Goal: Complete application form

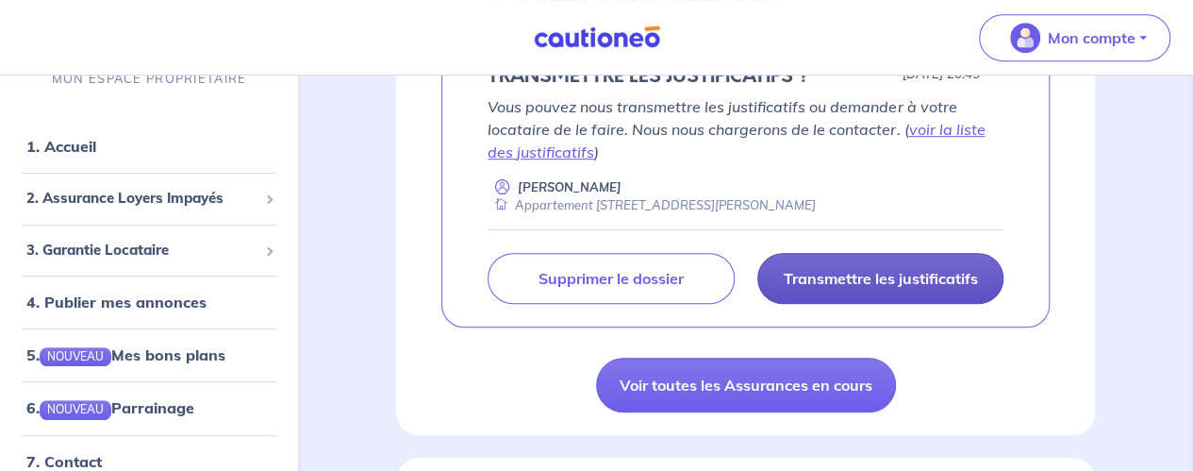
scroll to position [448, 0]
click at [860, 287] on p "Transmettre les justificatifs" at bounding box center [880, 277] width 194 height 19
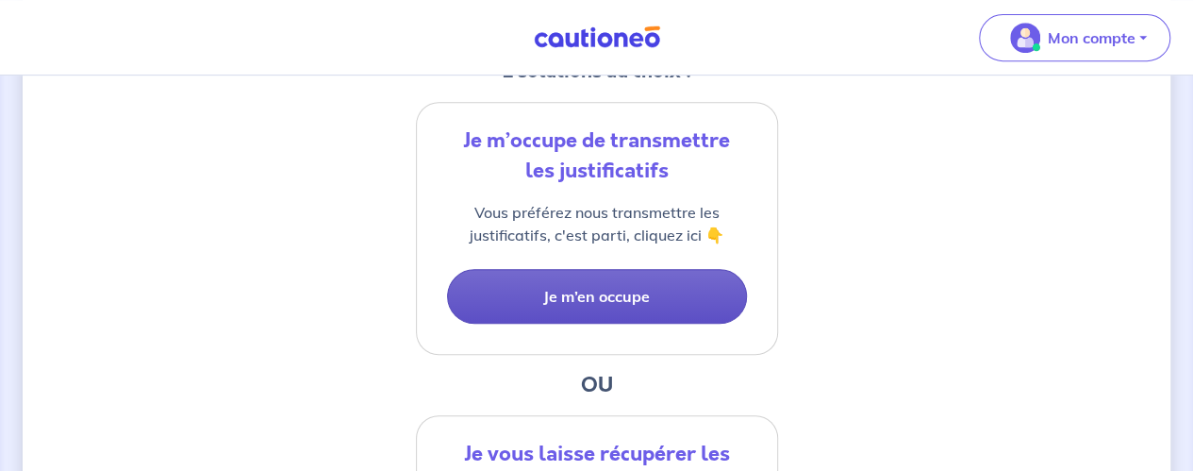
click at [621, 301] on button "Je m’en occupe" at bounding box center [597, 296] width 300 height 55
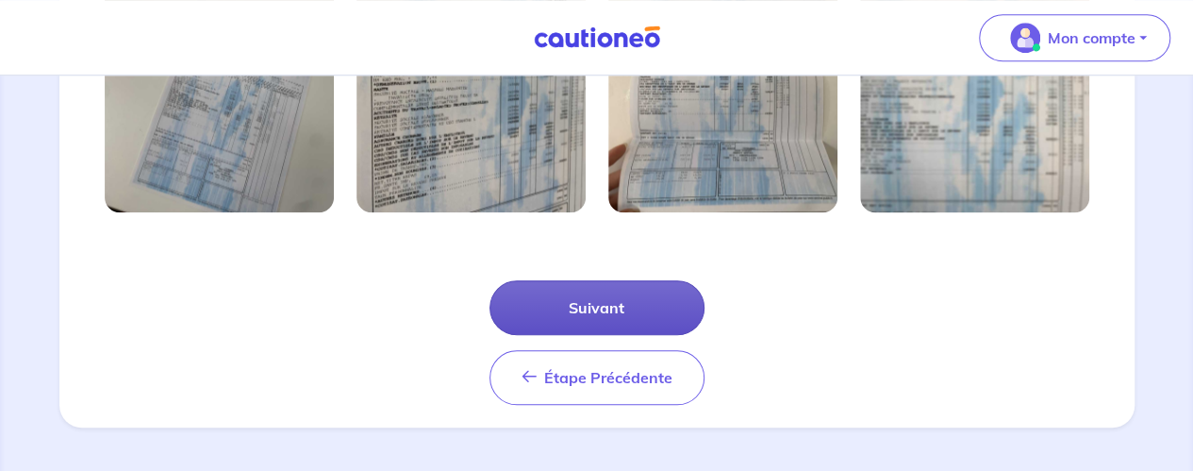
click at [613, 301] on button "Suivant" at bounding box center [596, 307] width 215 height 55
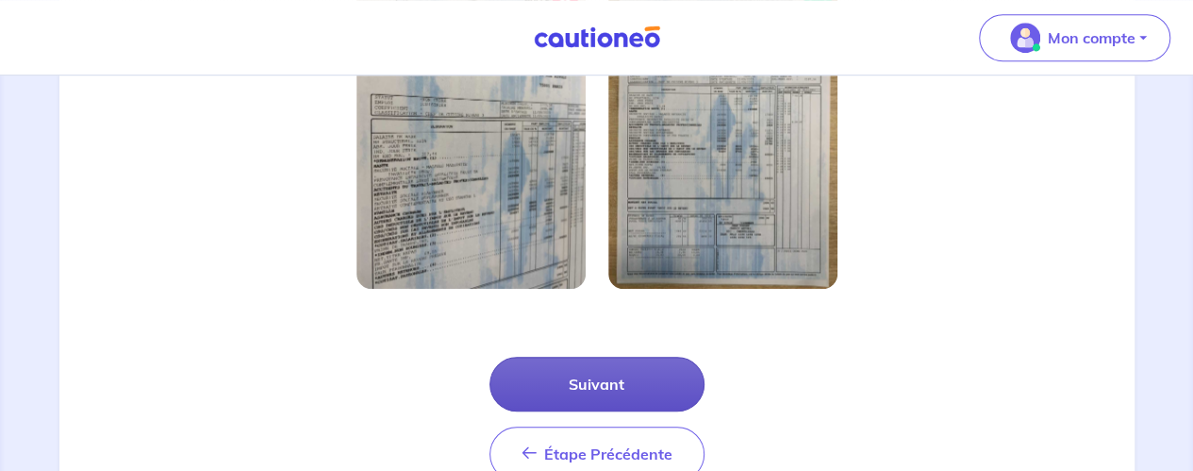
scroll to position [655, 0]
click at [583, 386] on button "Suivant" at bounding box center [596, 383] width 215 height 55
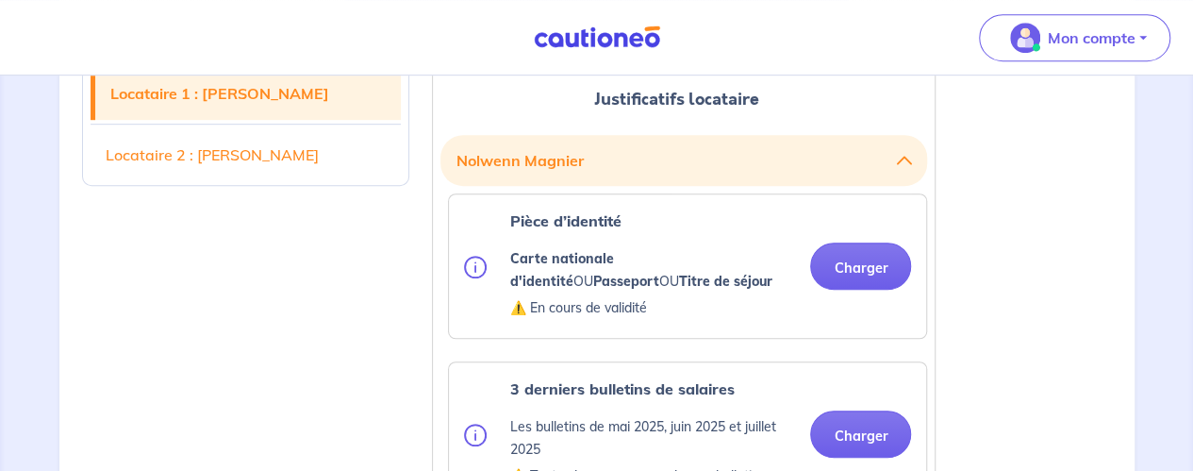
scroll to position [509, 0]
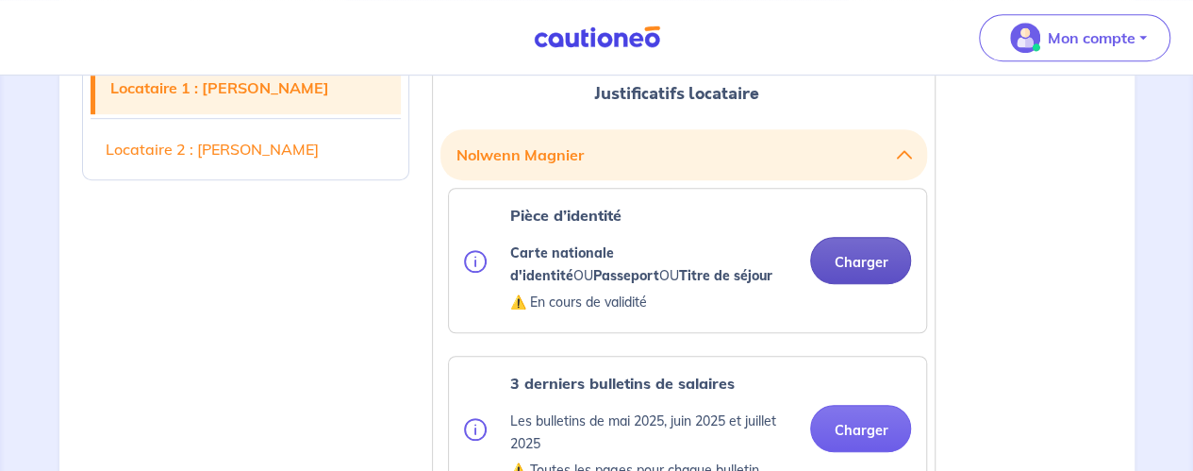
click at [841, 257] on button "Charger" at bounding box center [860, 260] width 101 height 47
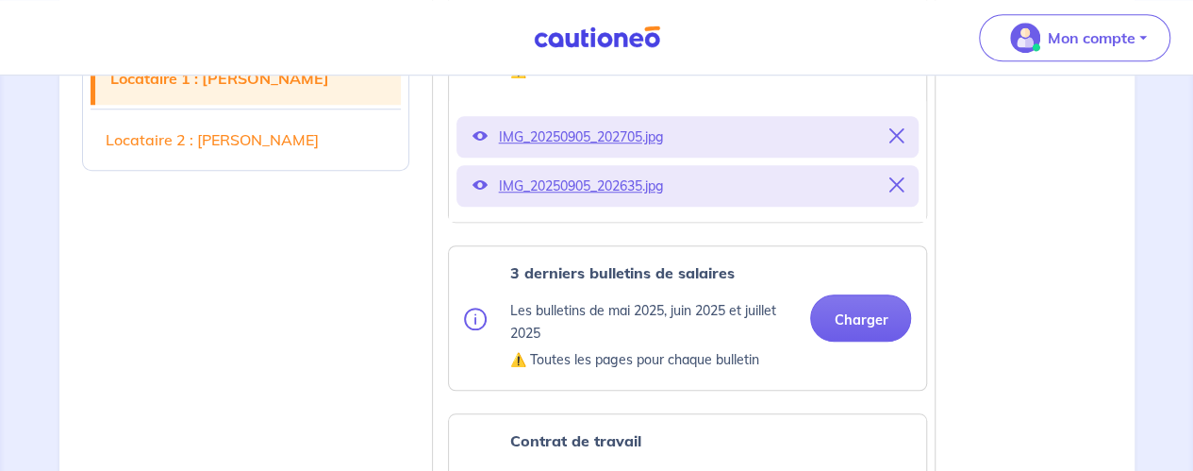
scroll to position [740, 0]
click at [834, 322] on button "Charger" at bounding box center [860, 317] width 101 height 47
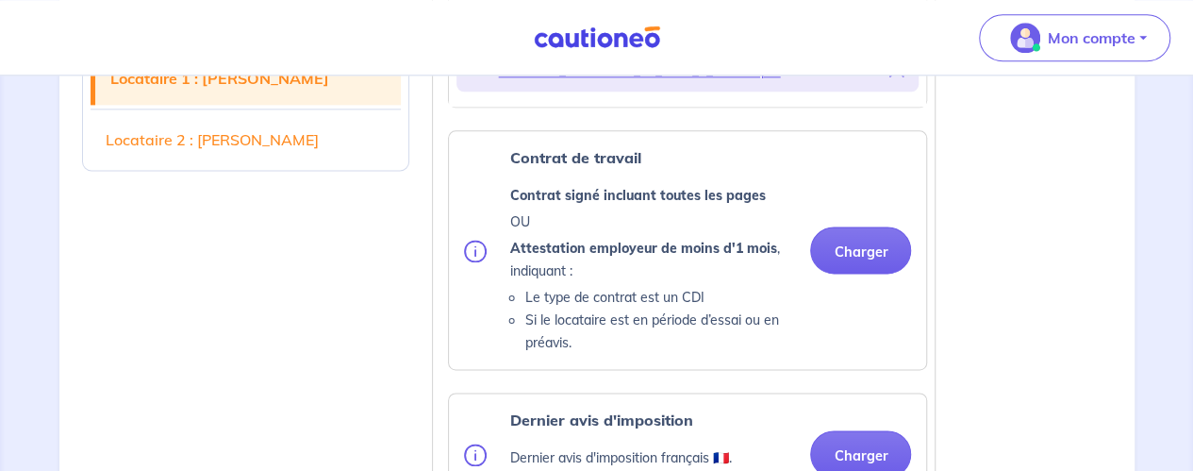
scroll to position [1192, 0]
click at [853, 255] on button "Charger" at bounding box center [860, 250] width 101 height 47
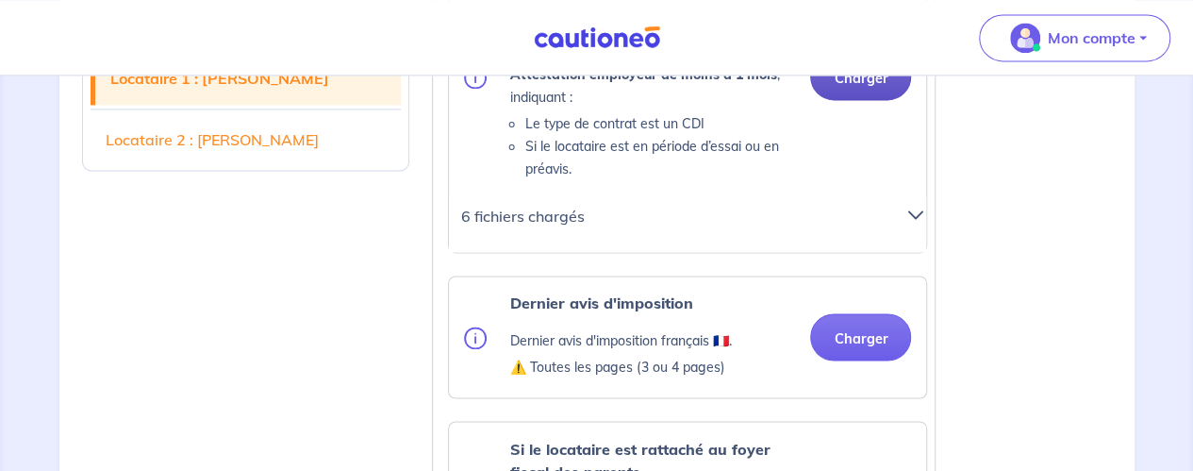
scroll to position [1367, 0]
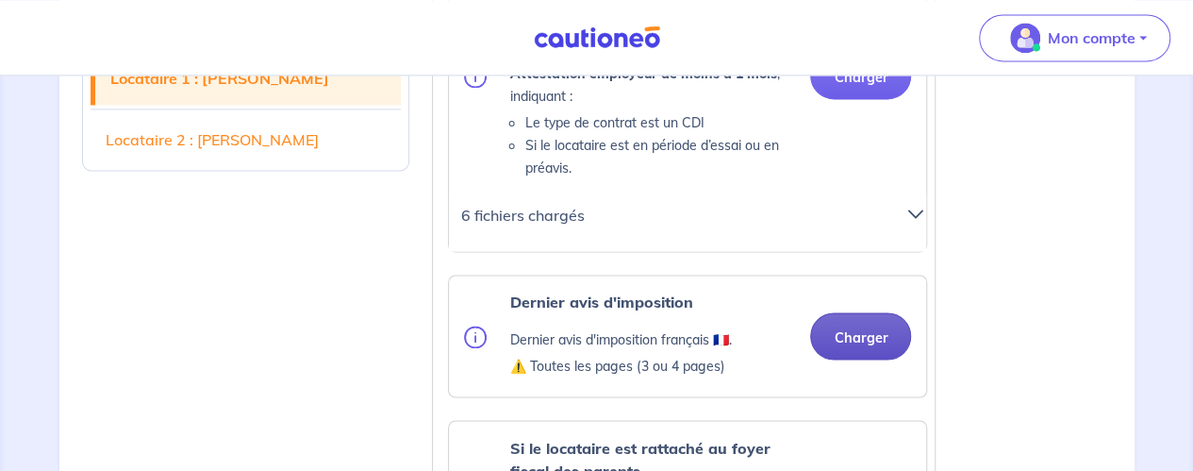
click at [832, 342] on button "Charger" at bounding box center [860, 335] width 101 height 47
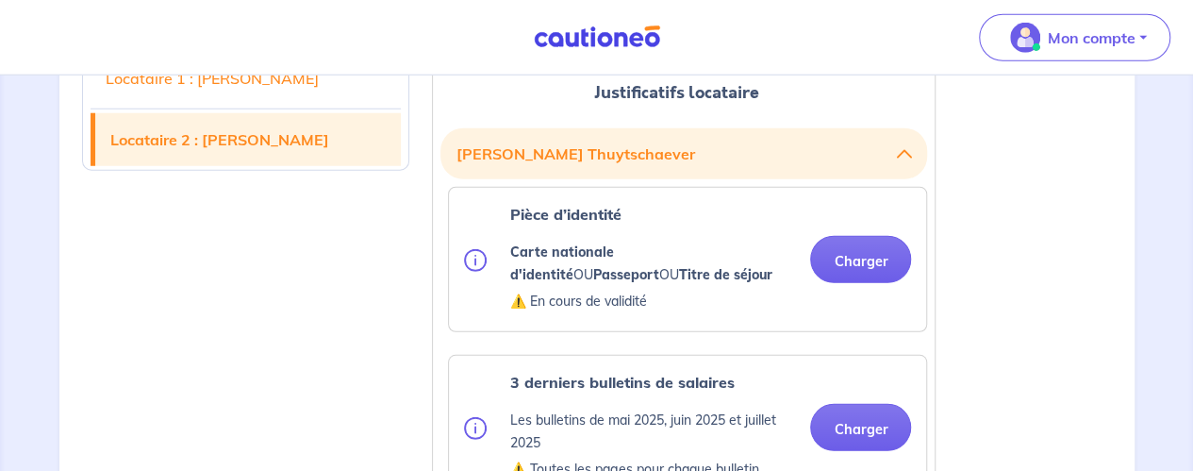
scroll to position [2529, 0]
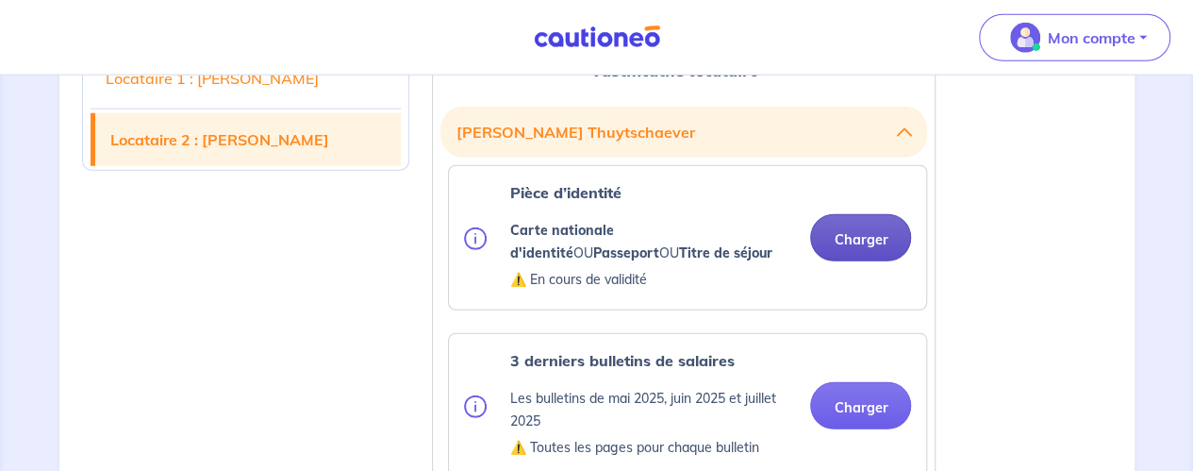
click at [843, 235] on button "Charger" at bounding box center [860, 237] width 101 height 47
click at [864, 251] on button "Charger" at bounding box center [860, 237] width 101 height 47
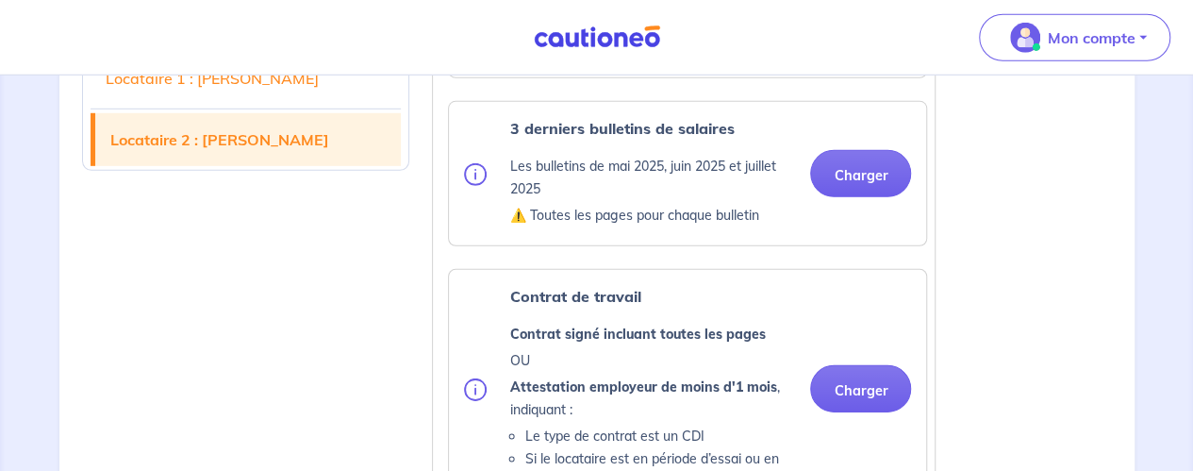
scroll to position [2759, 0]
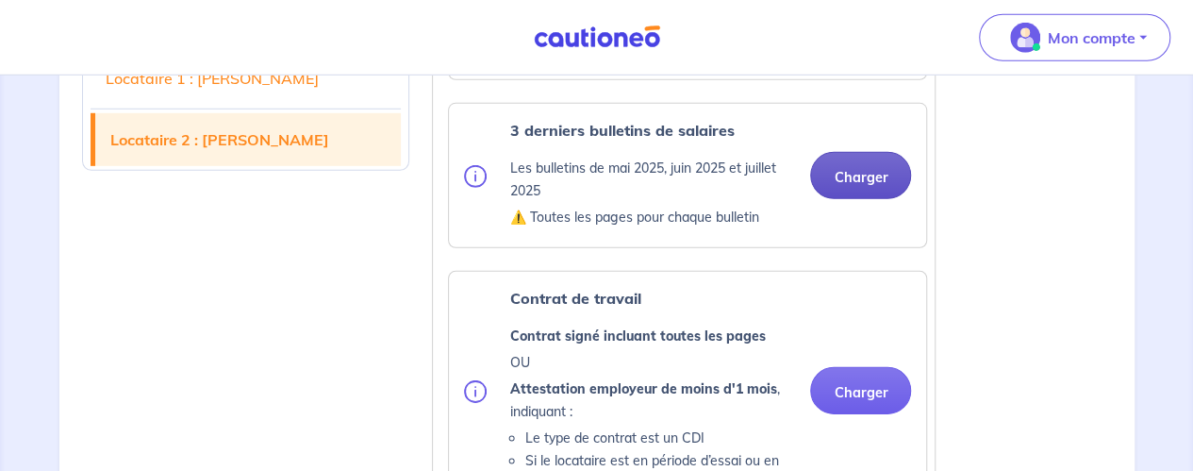
click at [864, 160] on button "Charger" at bounding box center [860, 175] width 101 height 47
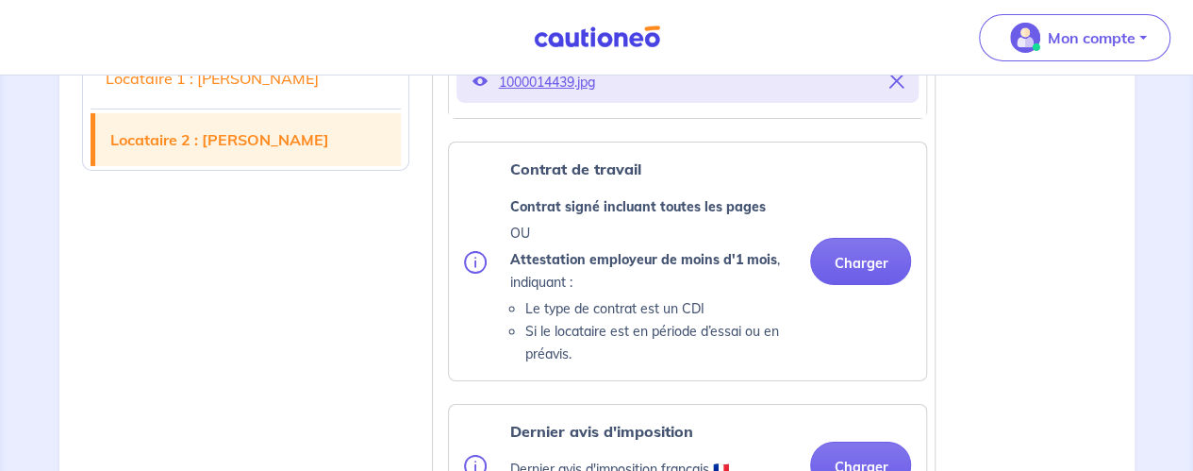
scroll to position [3187, 0]
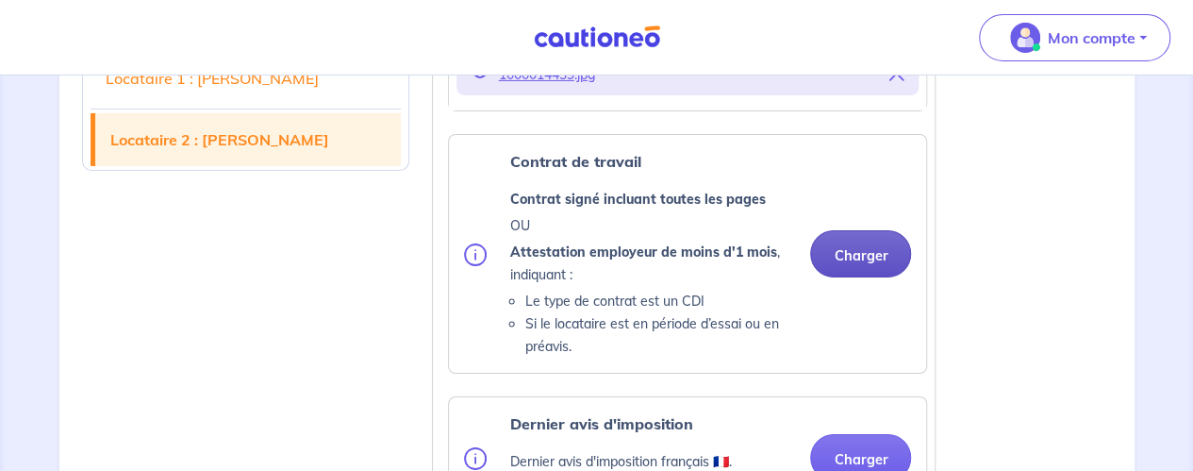
click at [848, 252] on button "Charger" at bounding box center [860, 253] width 101 height 47
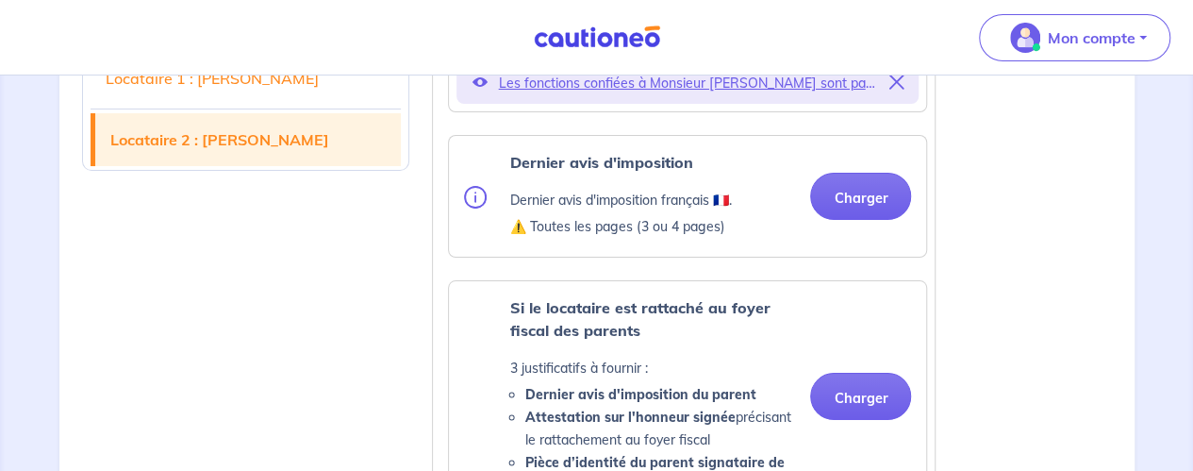
scroll to position [3502, 0]
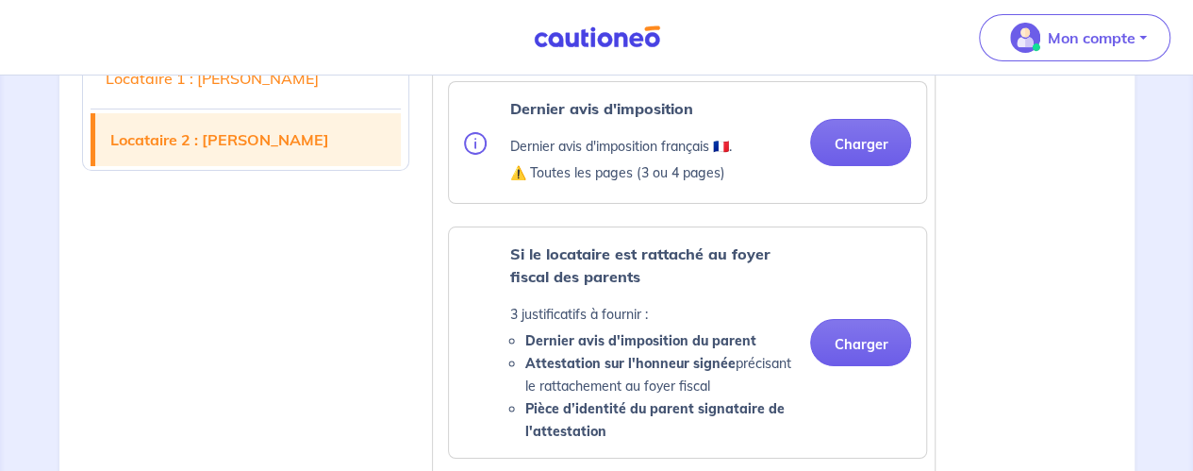
click at [837, 193] on div "Dernier avis d'imposition Dernier avis d'imposition français 🇫🇷. ⚠️ Toutes les …" at bounding box center [687, 142] width 477 height 121
click at [851, 141] on button "Charger" at bounding box center [860, 142] width 101 height 47
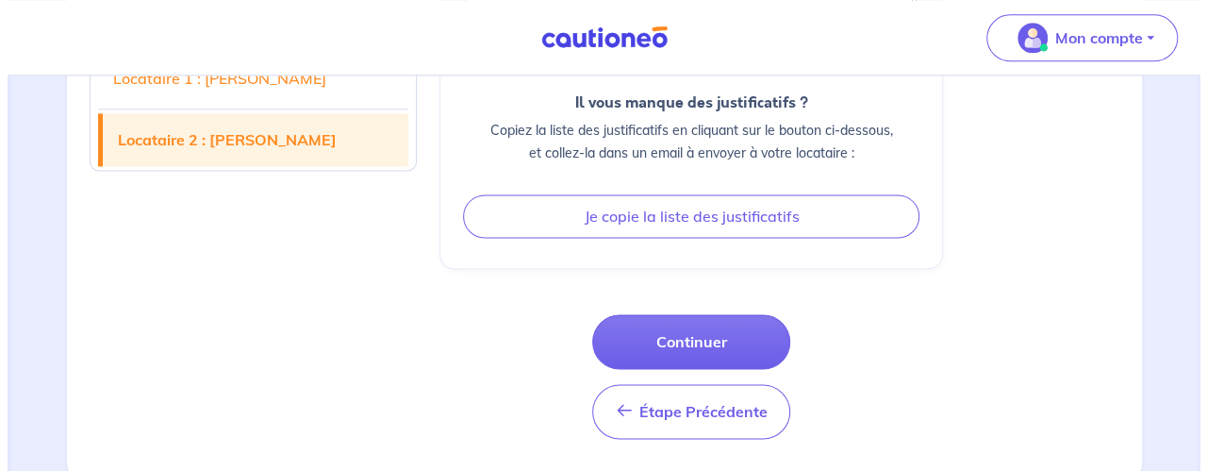
scroll to position [4828, 0]
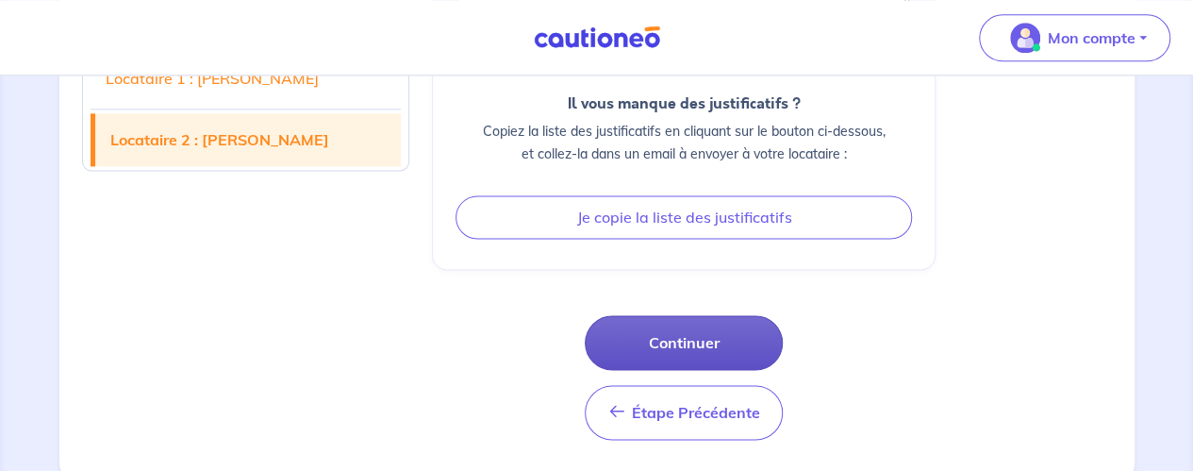
click at [692, 325] on button "Continuer" at bounding box center [684, 342] width 198 height 55
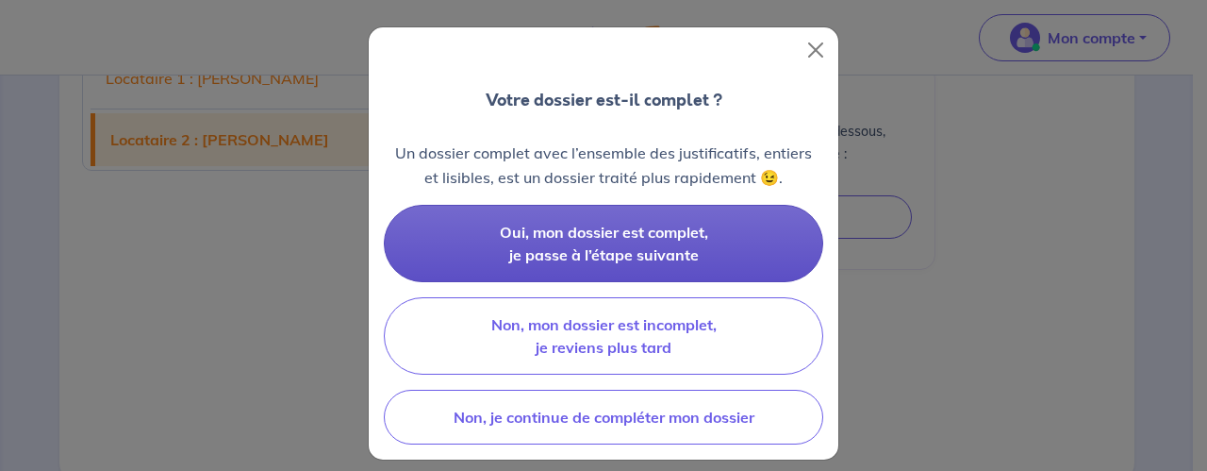
click at [628, 240] on button "Oui, mon dossier est complet, je passe à l’étape suivante" at bounding box center [603, 243] width 439 height 77
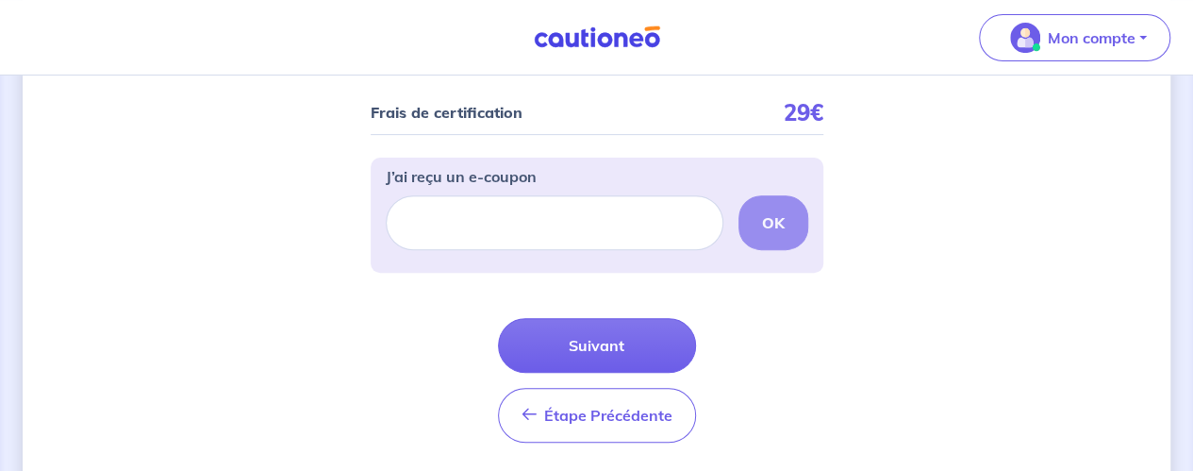
scroll to position [316, 0]
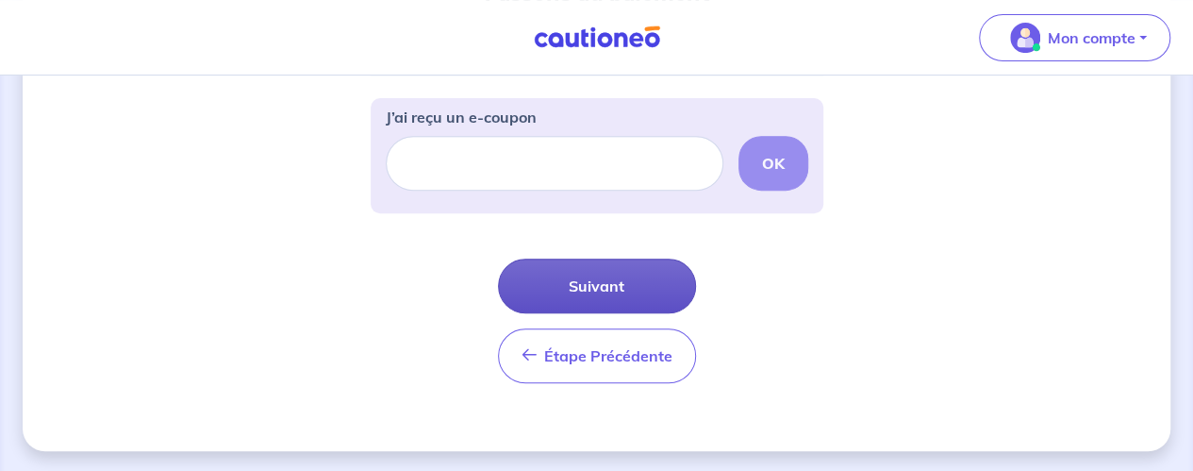
click at [607, 291] on button "Suivant" at bounding box center [597, 285] width 198 height 55
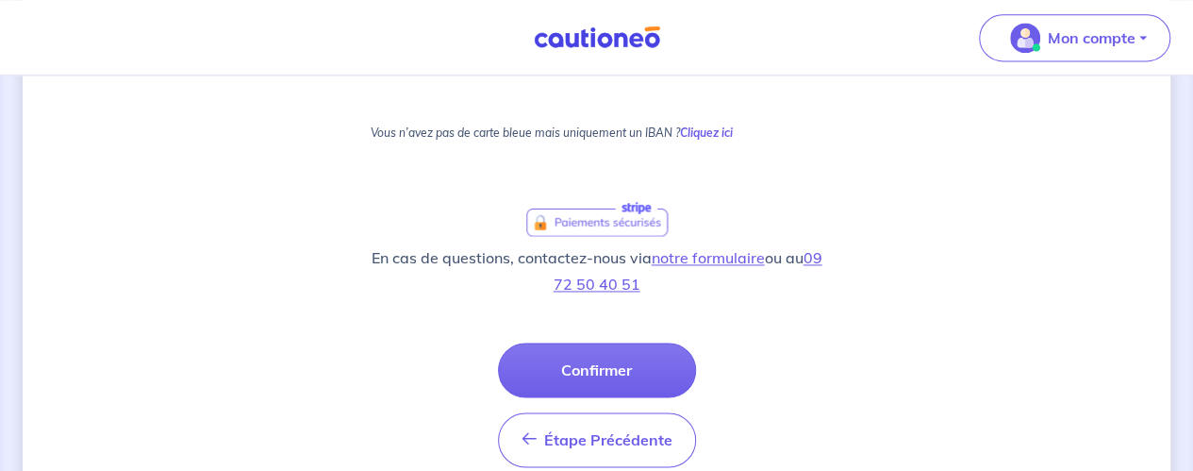
scroll to position [1371, 0]
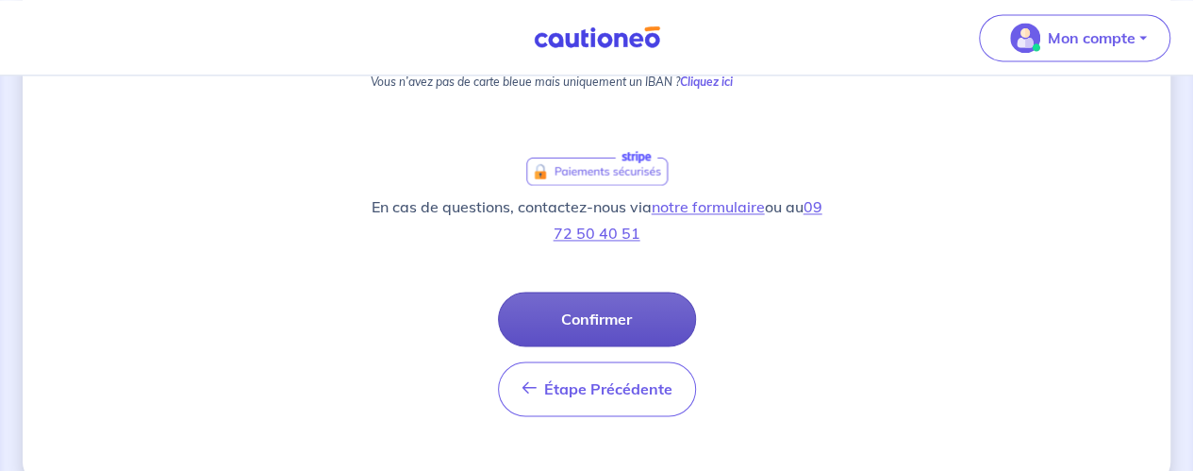
click at [583, 308] on button "Confirmer" at bounding box center [597, 318] width 198 height 55
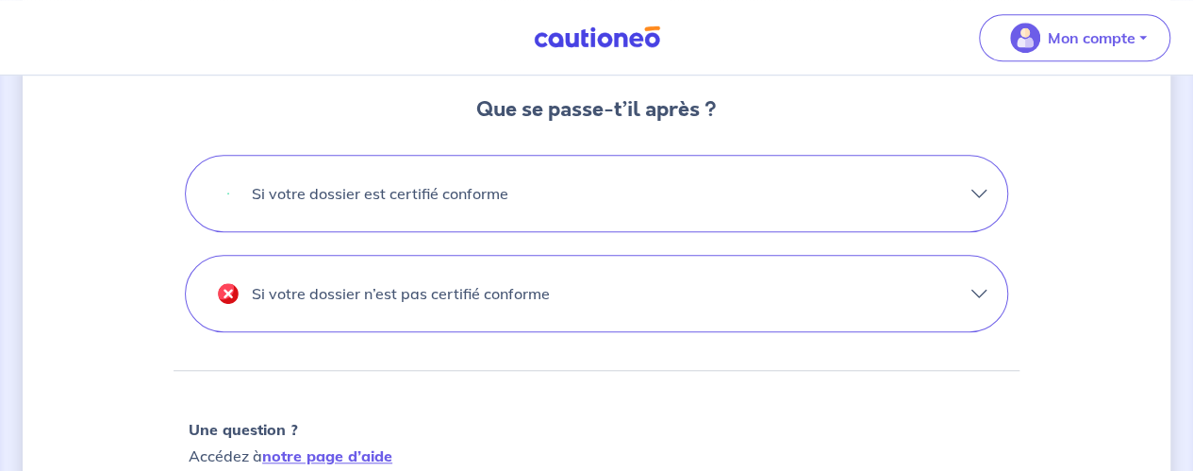
scroll to position [654, 0]
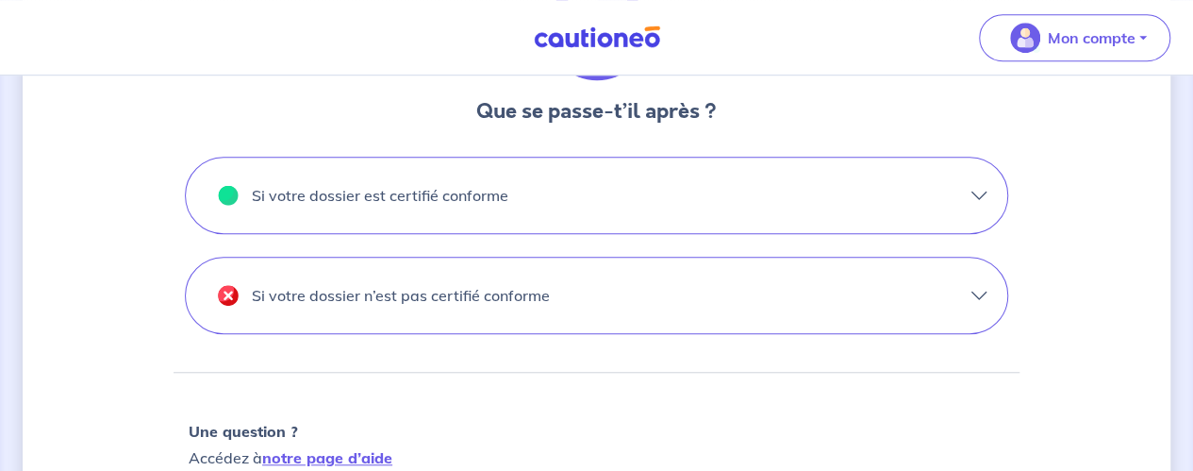
click at [666, 210] on button "Si votre dossier est certifié conforme" at bounding box center [596, 194] width 821 height 75
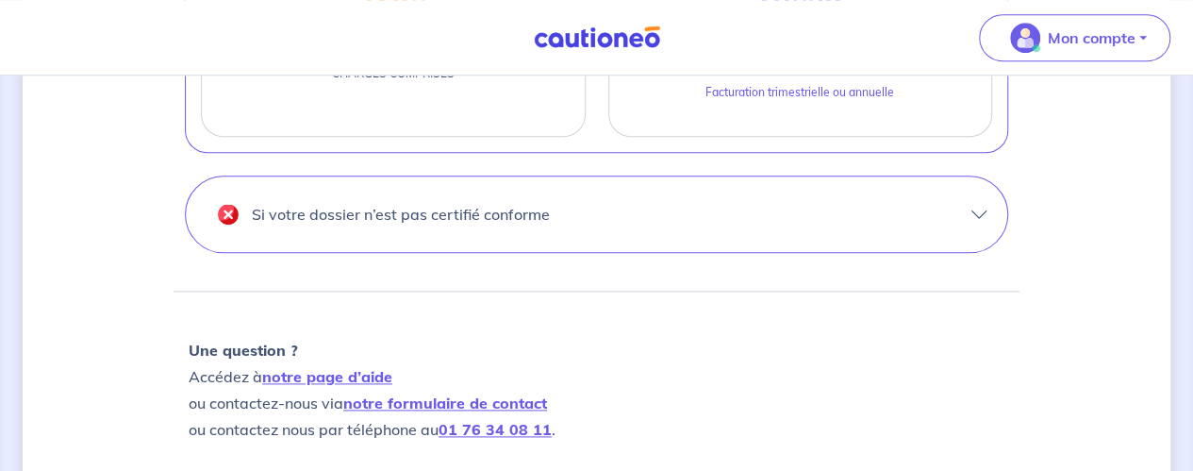
scroll to position [1047, 0]
click at [592, 216] on button "Si votre dossier n’est pas certifié conforme" at bounding box center [596, 212] width 821 height 75
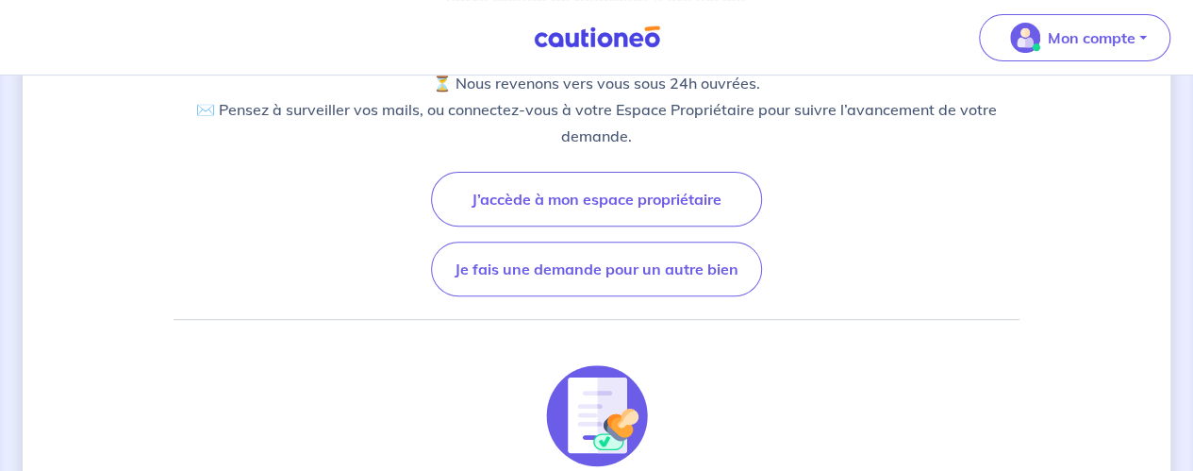
scroll to position [0, 0]
